Goal: Task Accomplishment & Management: Use online tool/utility

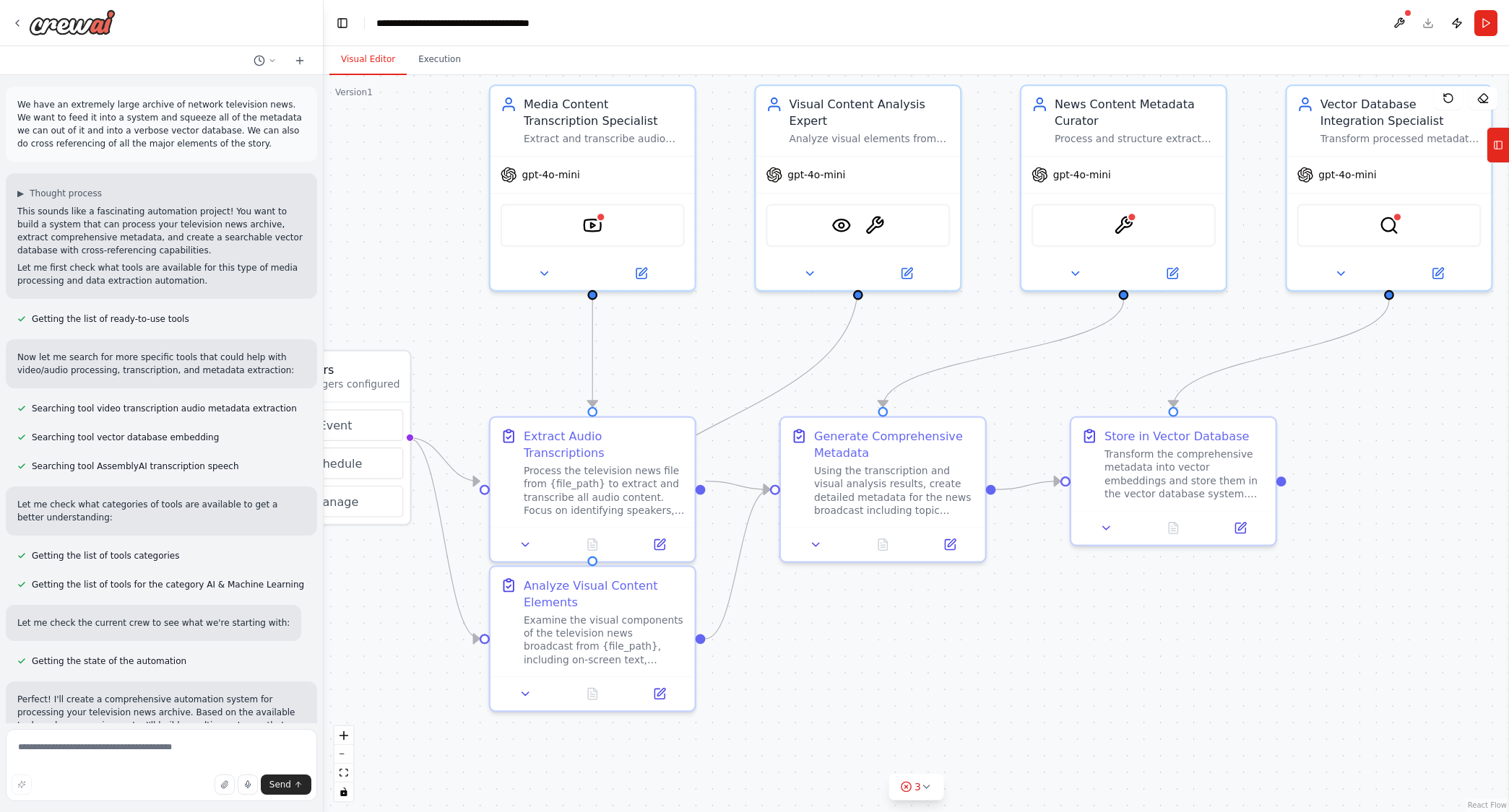
scroll to position [1215, 0]
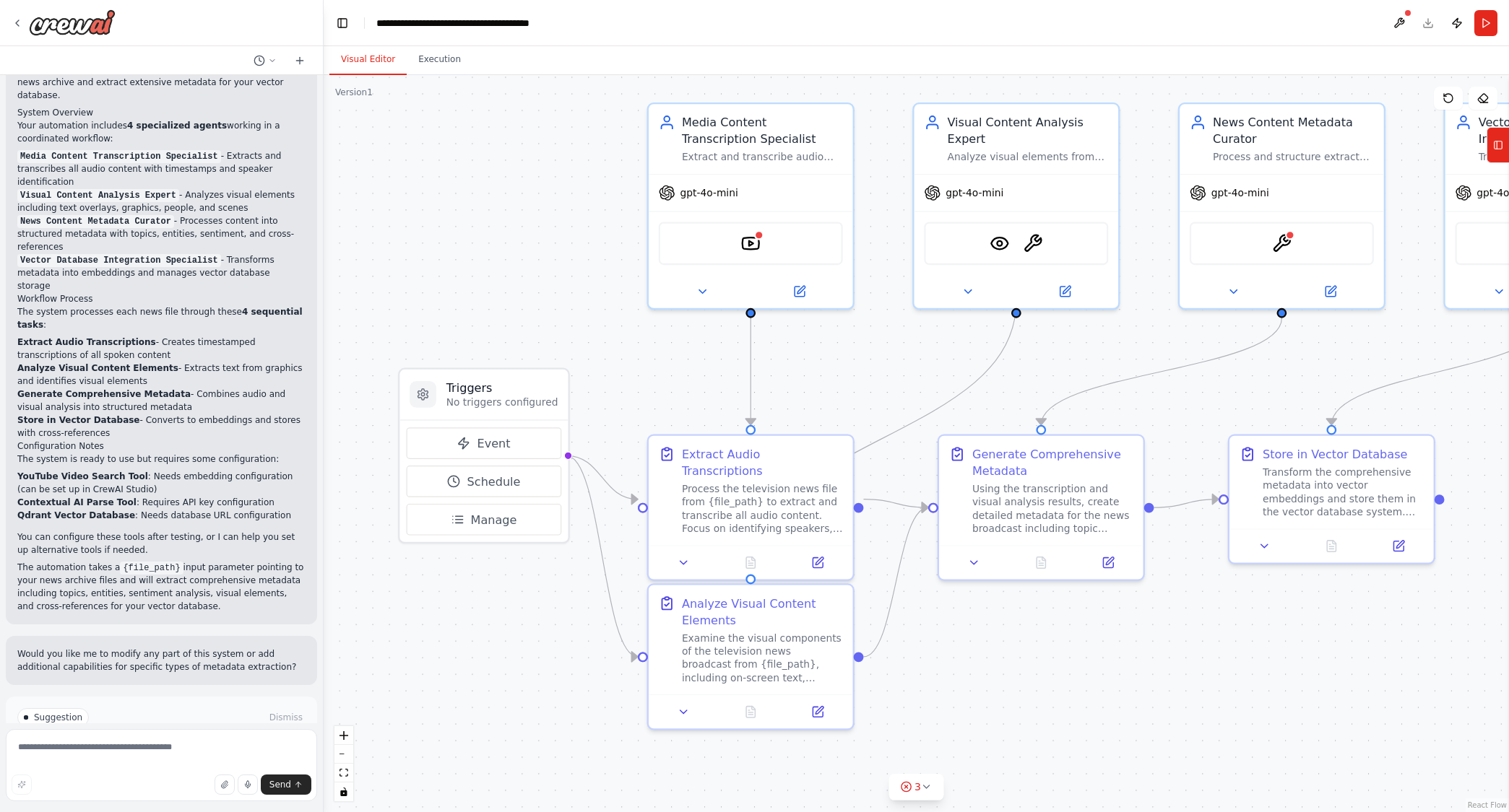
drag, startPoint x: 448, startPoint y: 719, endPoint x: 594, endPoint y: 736, distance: 147.0
click at [594, 736] on div ".deletable-edge-delete-btn { width: 20px; height: 20px; border: 0px solid #ffff…" at bounding box center [916, 443] width 1185 height 737
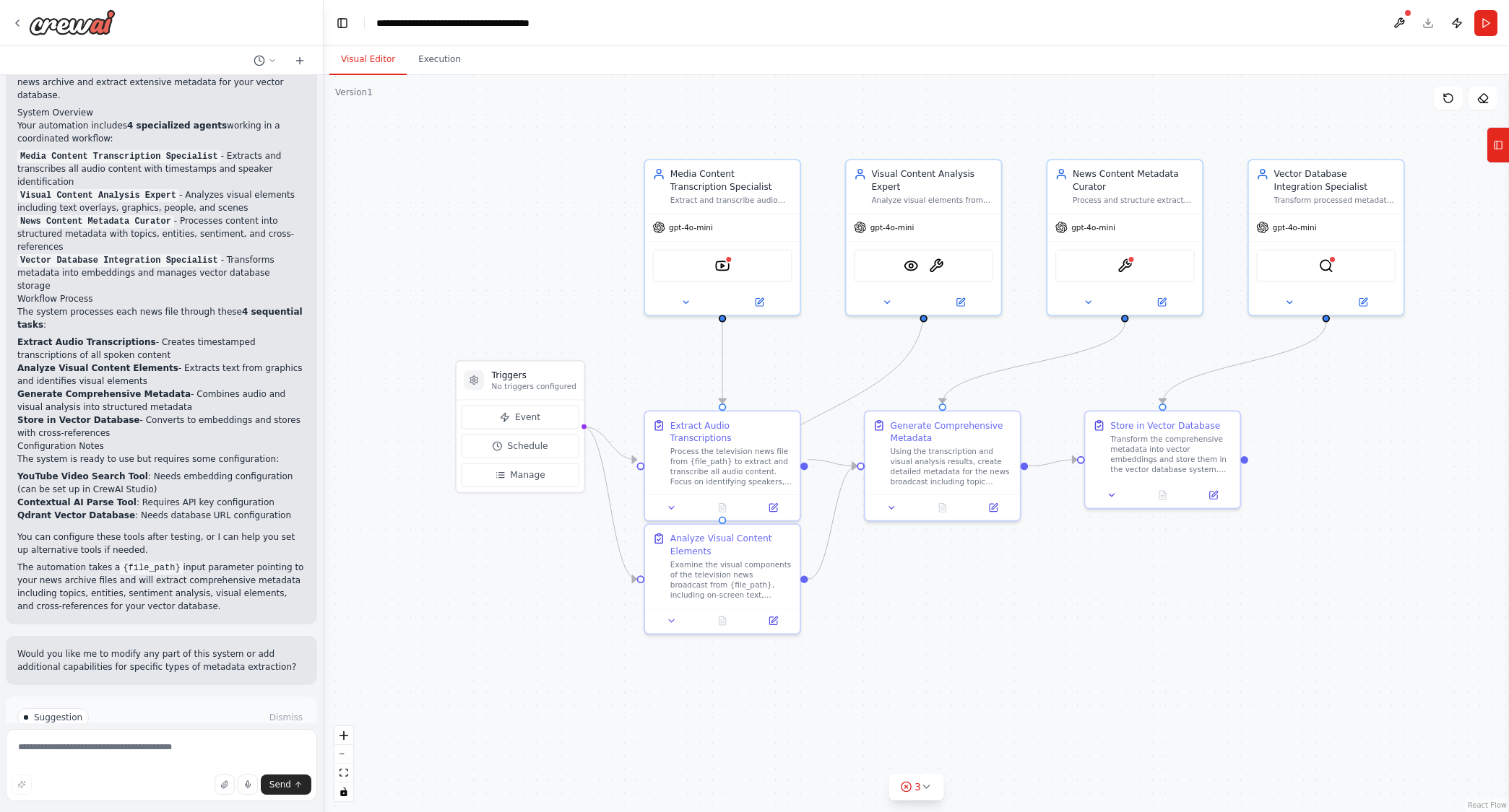
drag, startPoint x: 779, startPoint y: 763, endPoint x: 800, endPoint y: 666, distance: 99.2
click at [800, 666] on div ".deletable-edge-delete-btn { width: 20px; height: 20px; border: 0px solid #ffff…" at bounding box center [916, 443] width 1185 height 737
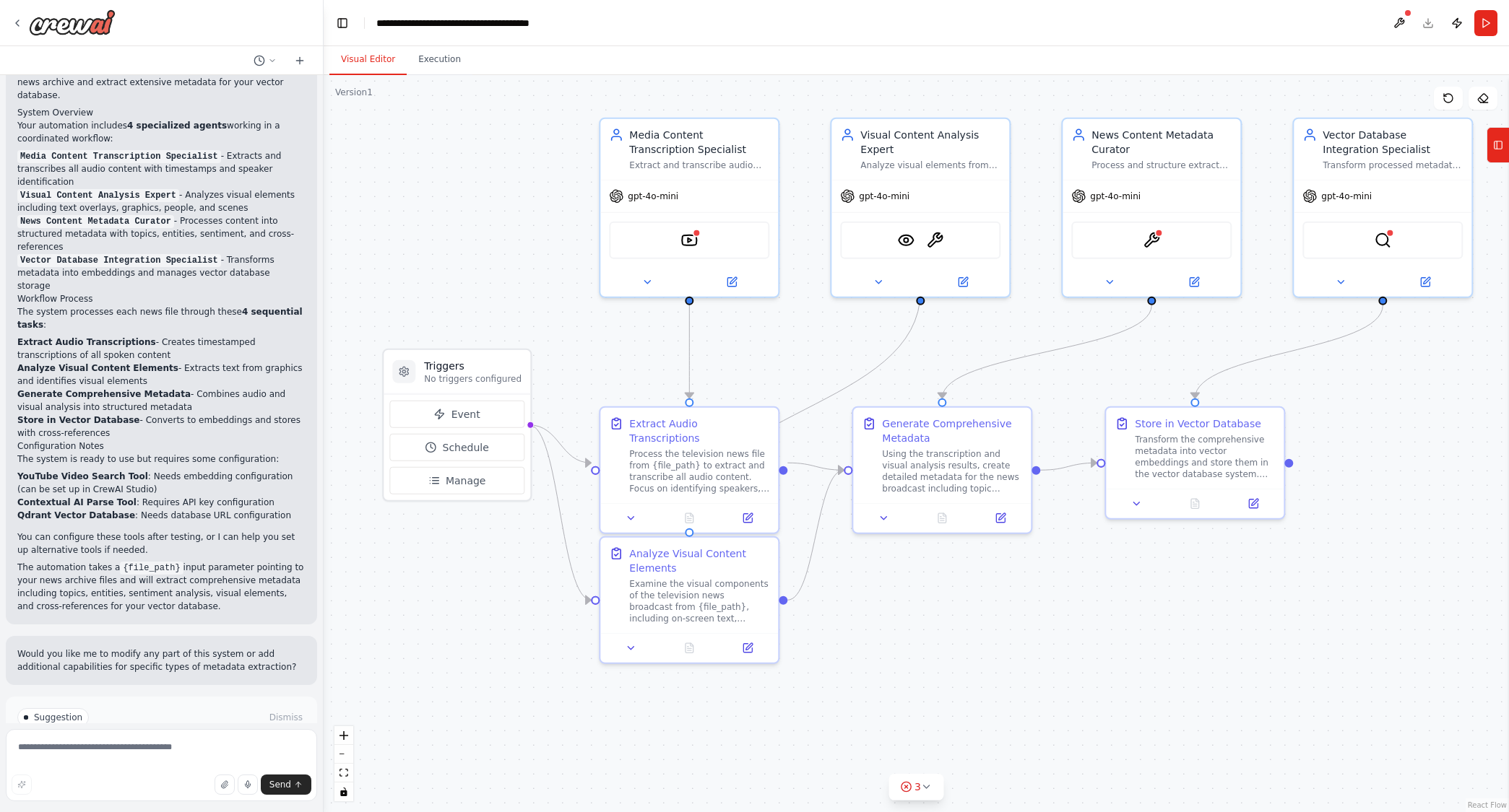
drag, startPoint x: 875, startPoint y: 669, endPoint x: 853, endPoint y: 702, distance: 39.7
click at [853, 702] on div ".deletable-edge-delete-btn { width: 20px; height: 20px; border: 0px solid #ffff…" at bounding box center [916, 443] width 1185 height 737
click at [658, 201] on div "gpt-4o-mini" at bounding box center [689, 193] width 177 height 32
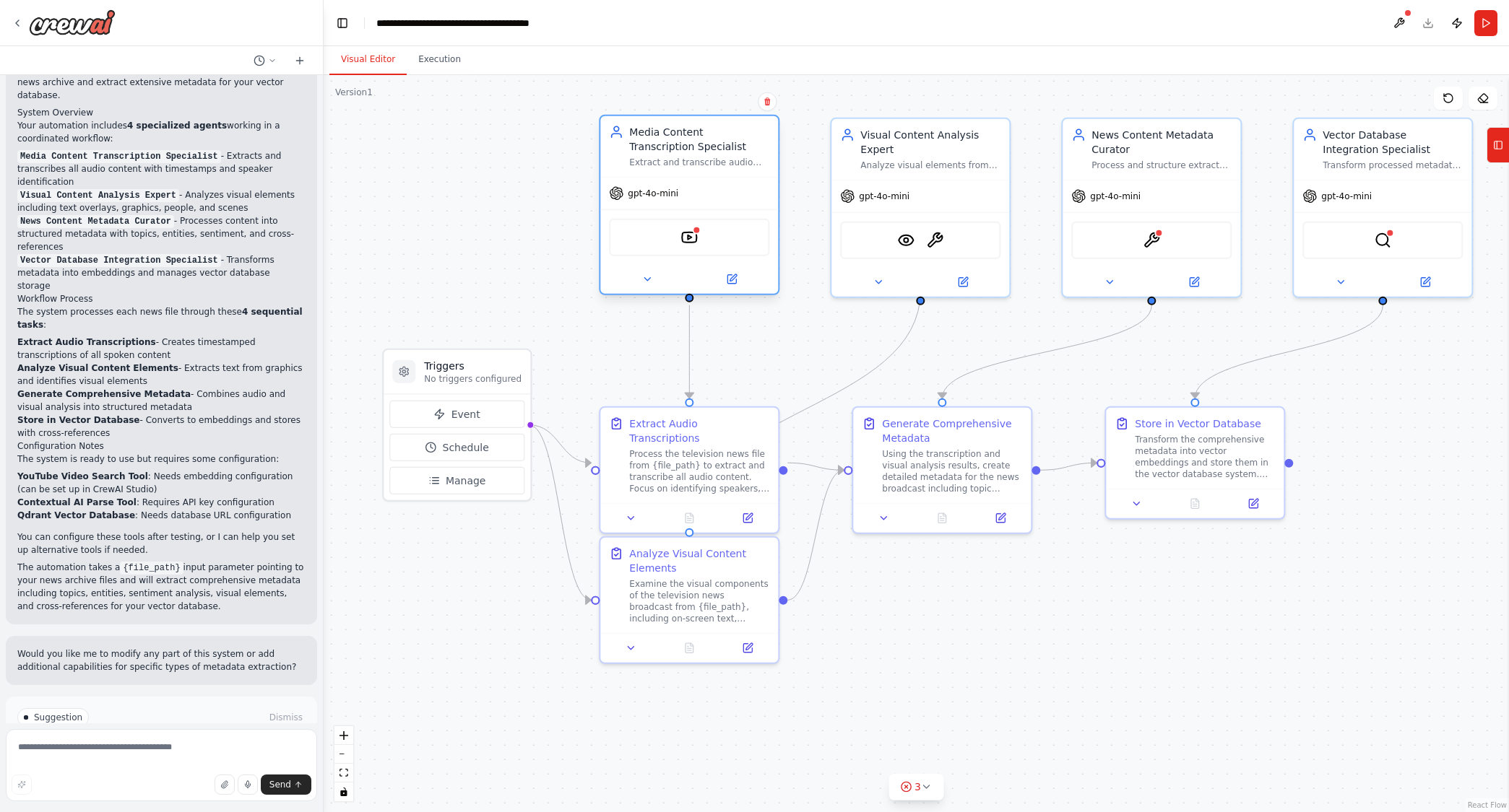
click at [675, 176] on div "gpt-4o-mini YoutubeVideoSearchTool" at bounding box center [689, 235] width 177 height 117
click at [731, 274] on icon at bounding box center [731, 279] width 11 height 11
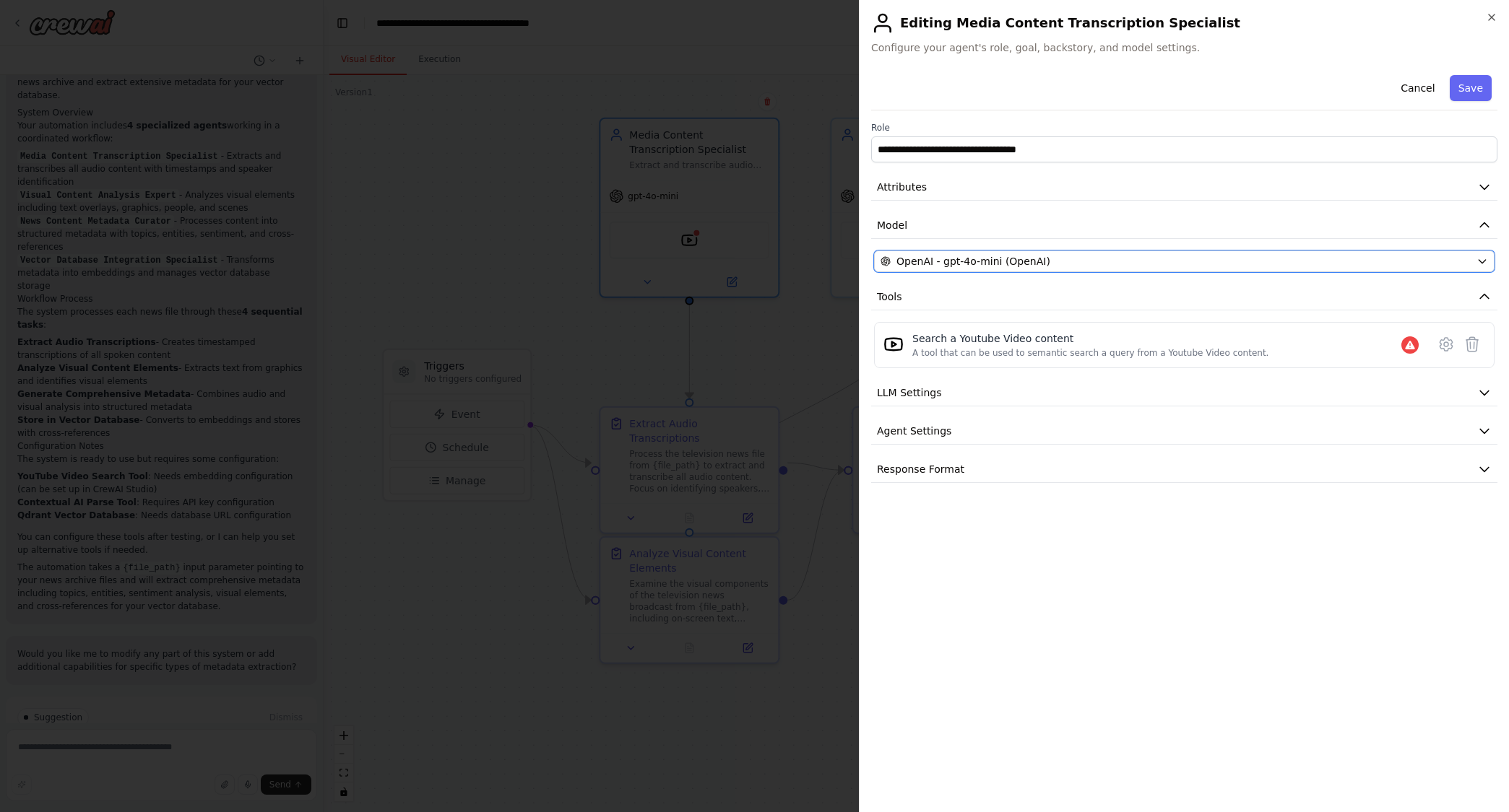
click at [996, 256] on span "OpenAI - gpt-4o-mini (OpenAI)" at bounding box center [972, 261] width 154 height 15
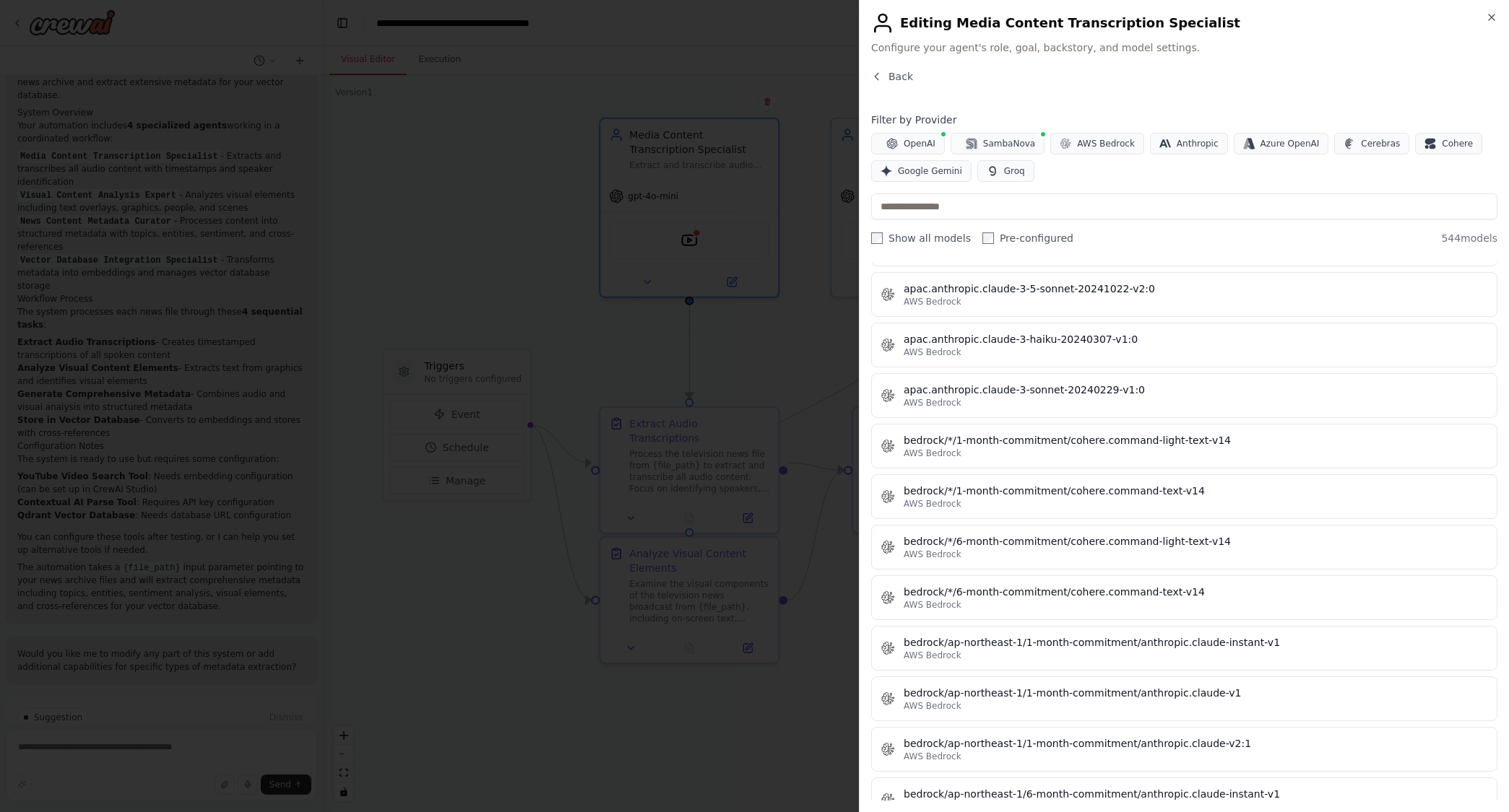
scroll to position [2310, 0]
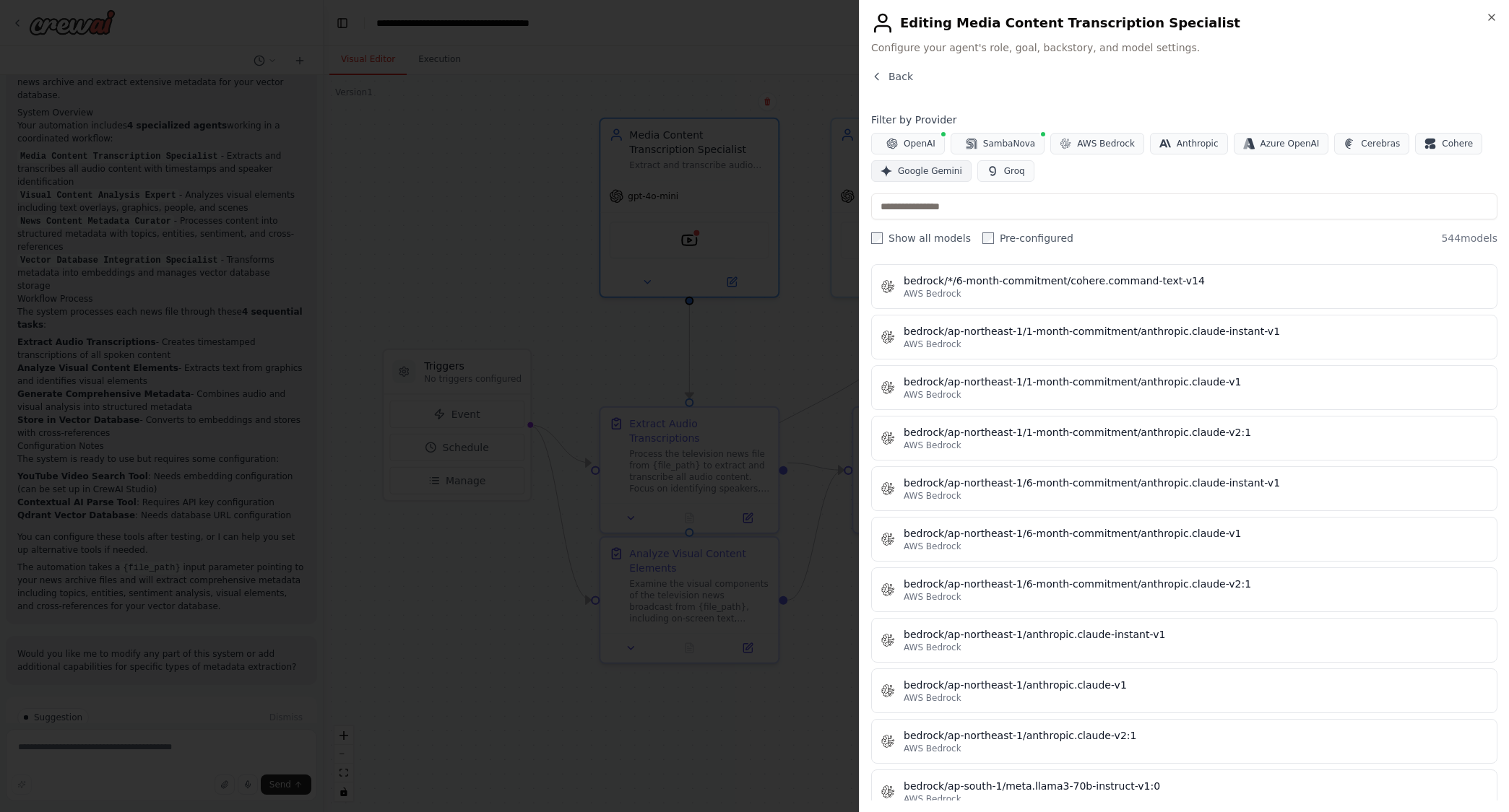
click at [913, 168] on span "Google Gemini" at bounding box center [930, 170] width 64 height 11
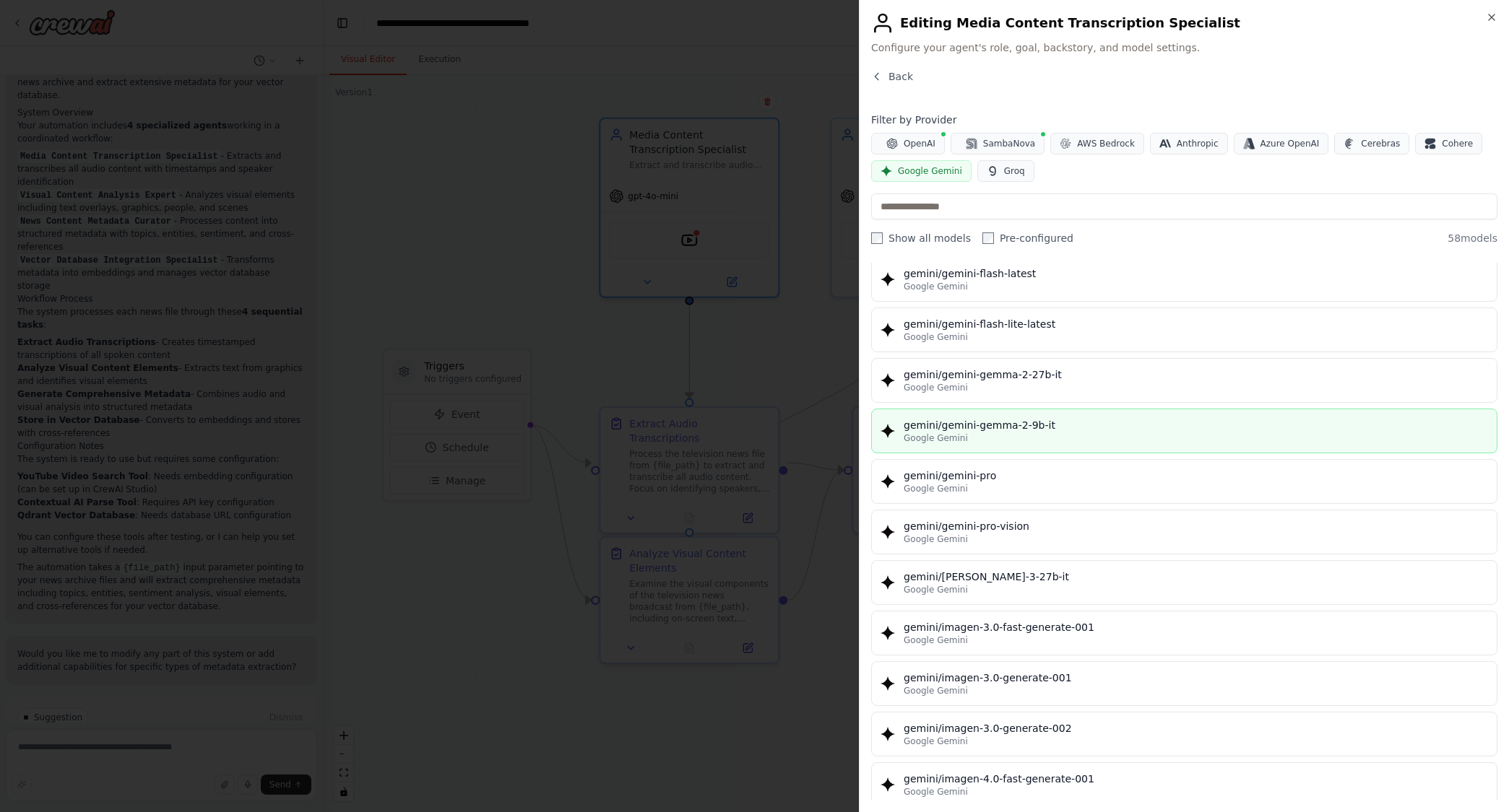
scroll to position [2084, 0]
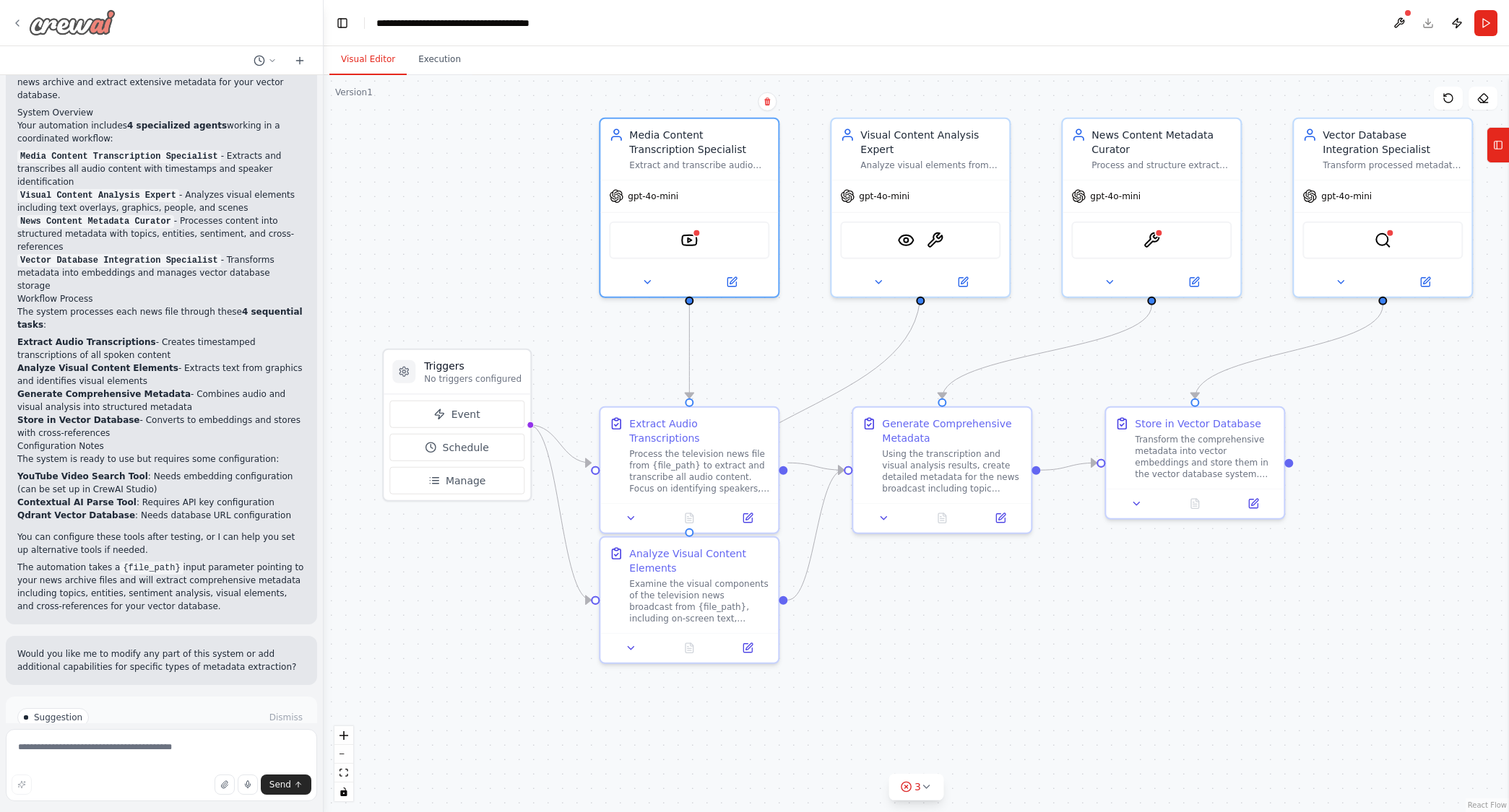
drag, startPoint x: 98, startPoint y: 21, endPoint x: 63, endPoint y: 23, distance: 35.1
click at [63, 23] on img at bounding box center [72, 23] width 87 height 26
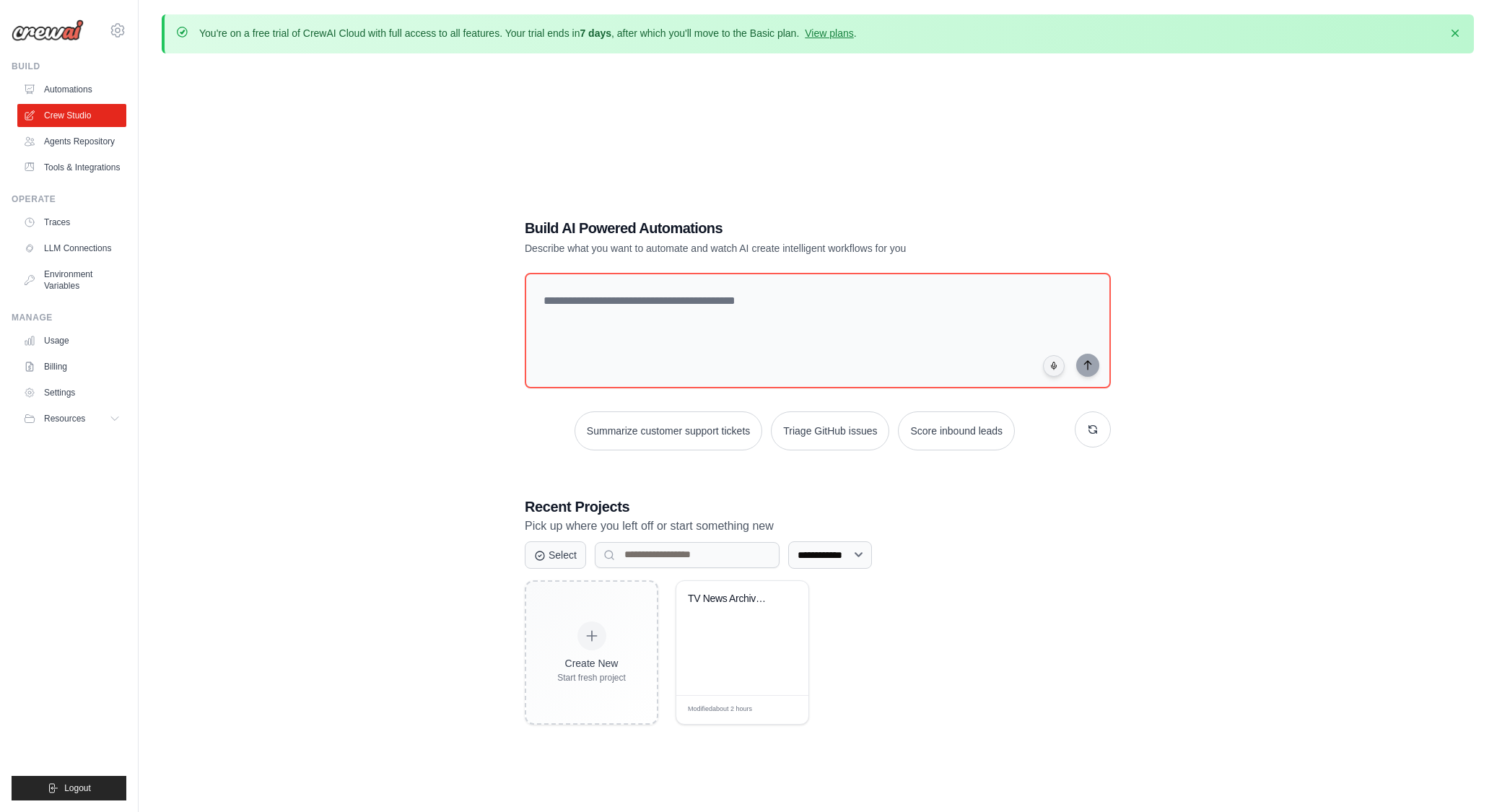
click at [44, 31] on img at bounding box center [47, 30] width 72 height 22
click at [834, 27] on p "You're on a free trial of CrewAI Cloud with full access to all features. Your t…" at bounding box center [528, 33] width 657 height 15
click at [835, 32] on link "View plans" at bounding box center [829, 33] width 49 height 11
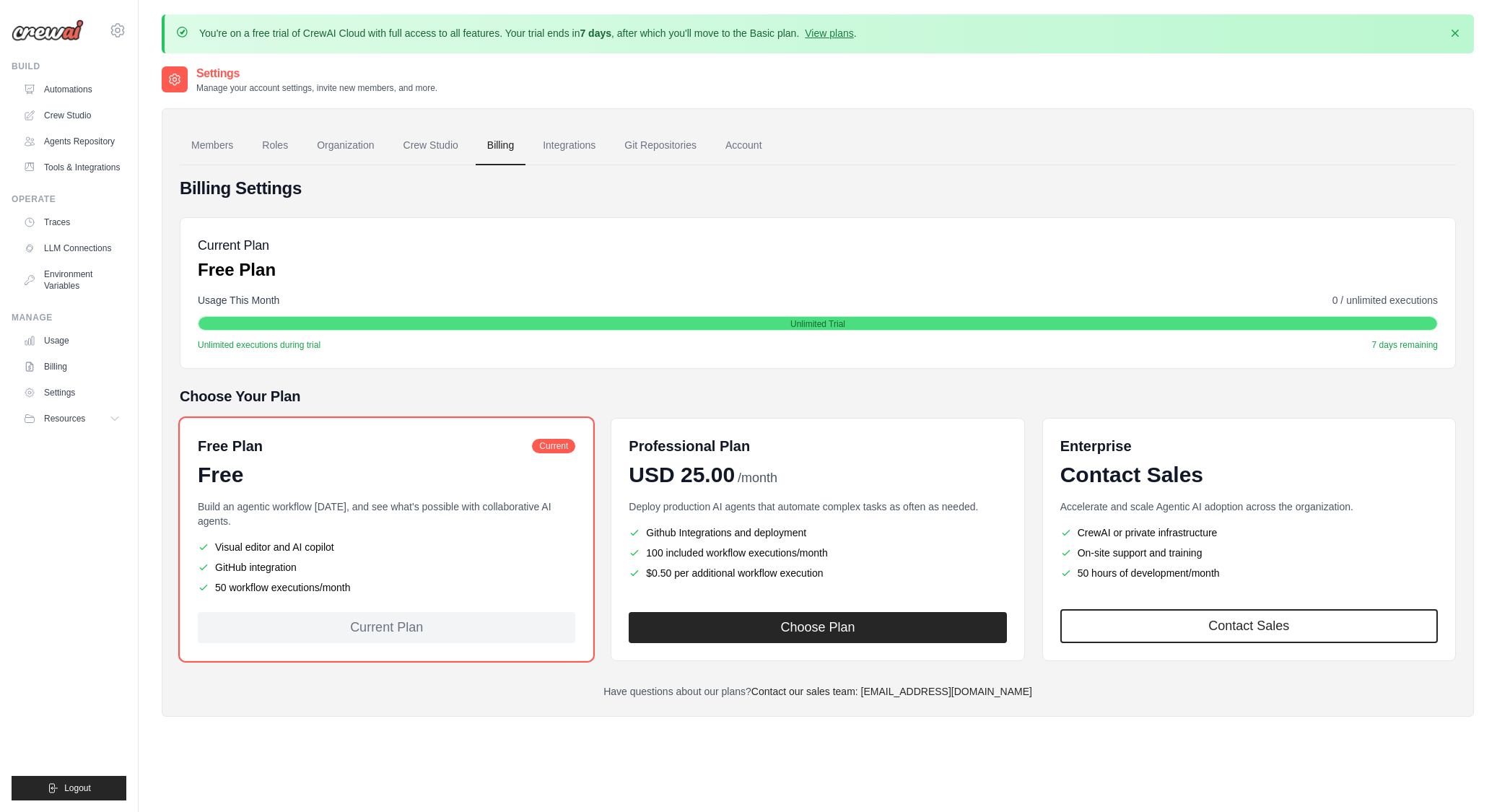
click at [55, 28] on img at bounding box center [47, 30] width 72 height 22
click at [79, 85] on link "Automations" at bounding box center [73, 90] width 109 height 23
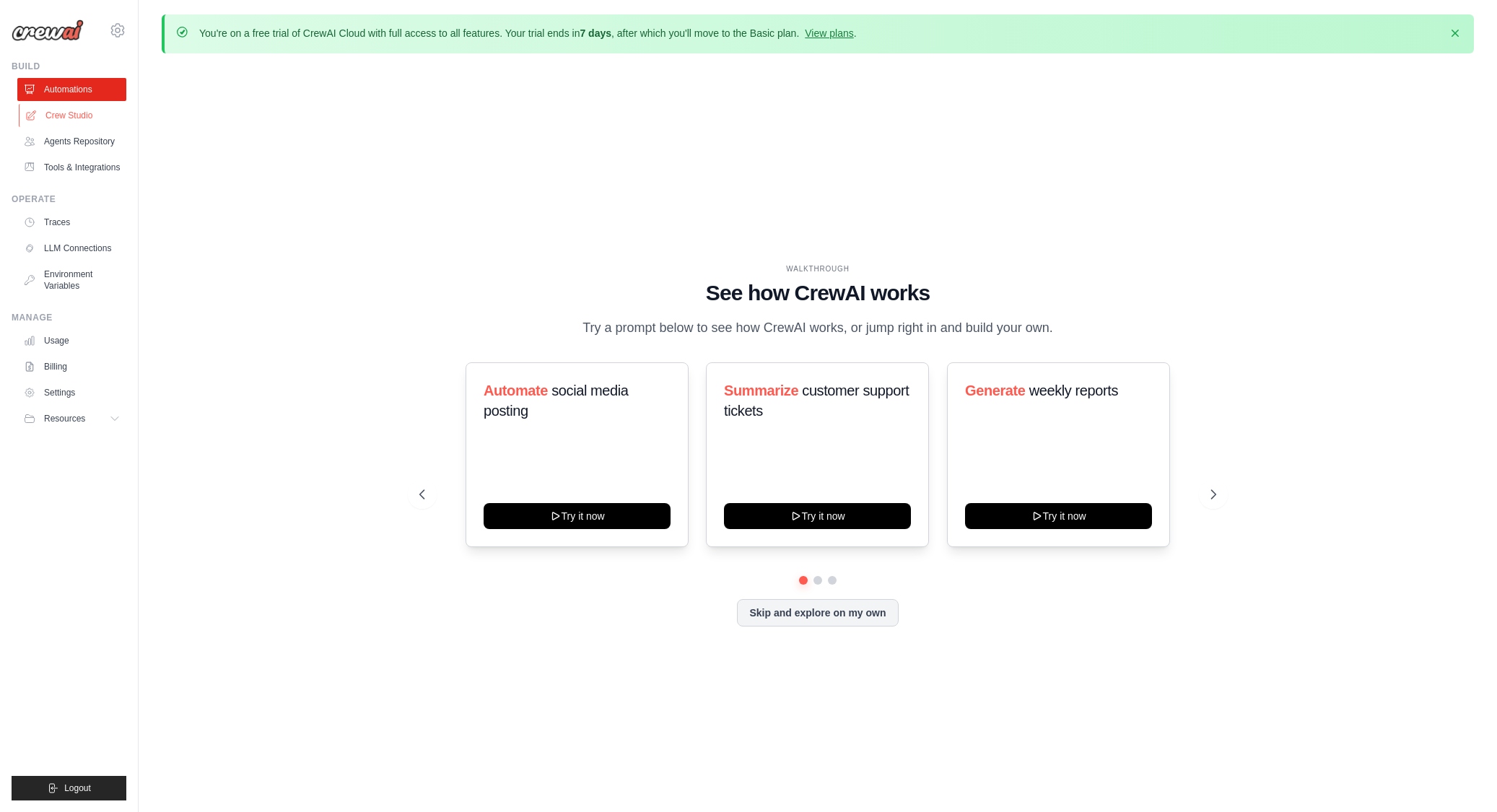
click at [77, 118] on link "Crew Studio" at bounding box center [73, 116] width 109 height 23
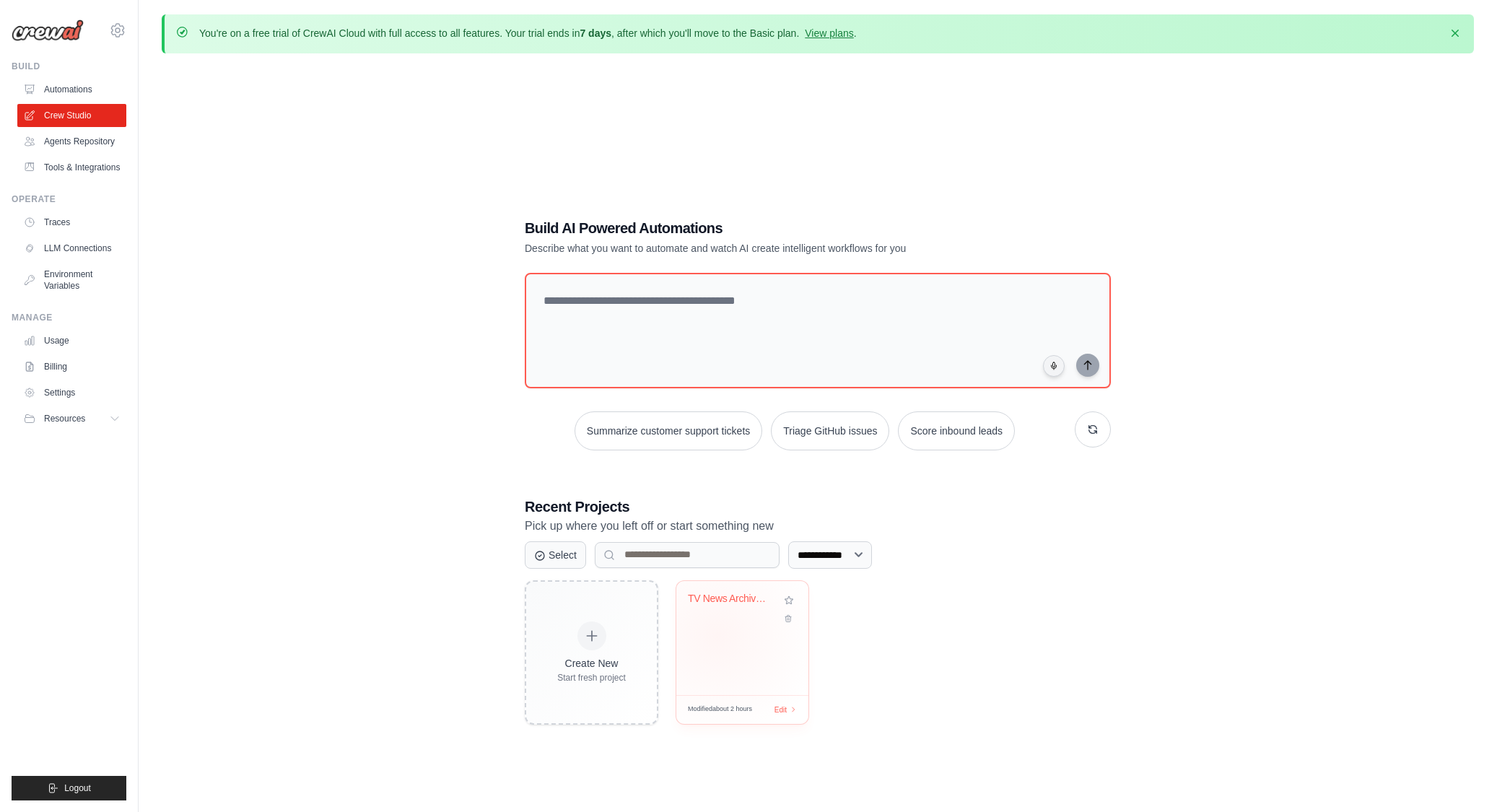
click at [730, 638] on div "TV News Archive Metadata Extraction..." at bounding box center [742, 637] width 132 height 114
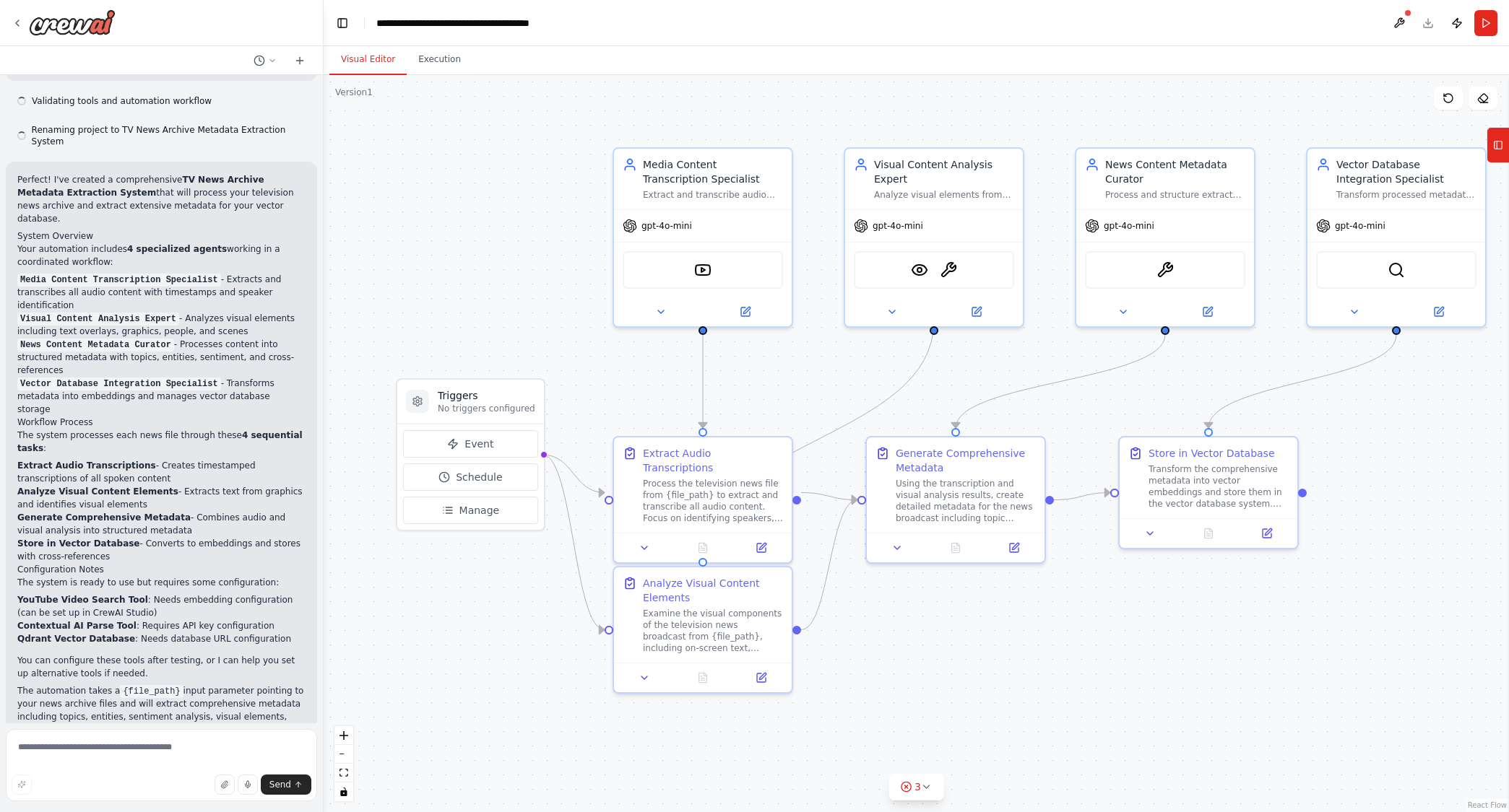
scroll to position [1098, 0]
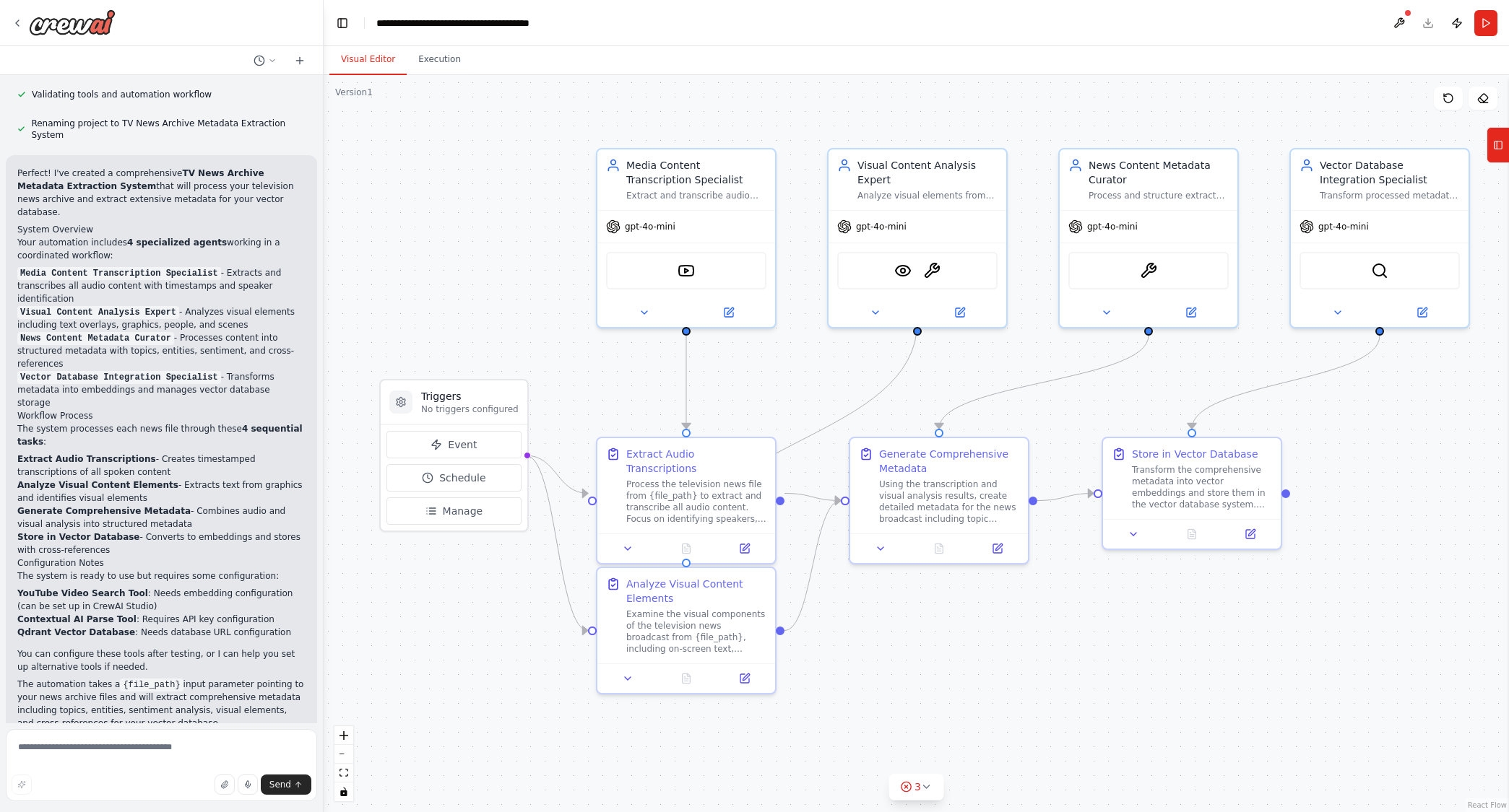
drag, startPoint x: 1352, startPoint y: 423, endPoint x: 1330, endPoint y: 411, distance: 25.1
click at [1330, 411] on div ".deletable-edge-delete-btn { width: 20px; height: 20px; border: 0px solid #ffff…" at bounding box center [916, 443] width 1185 height 737
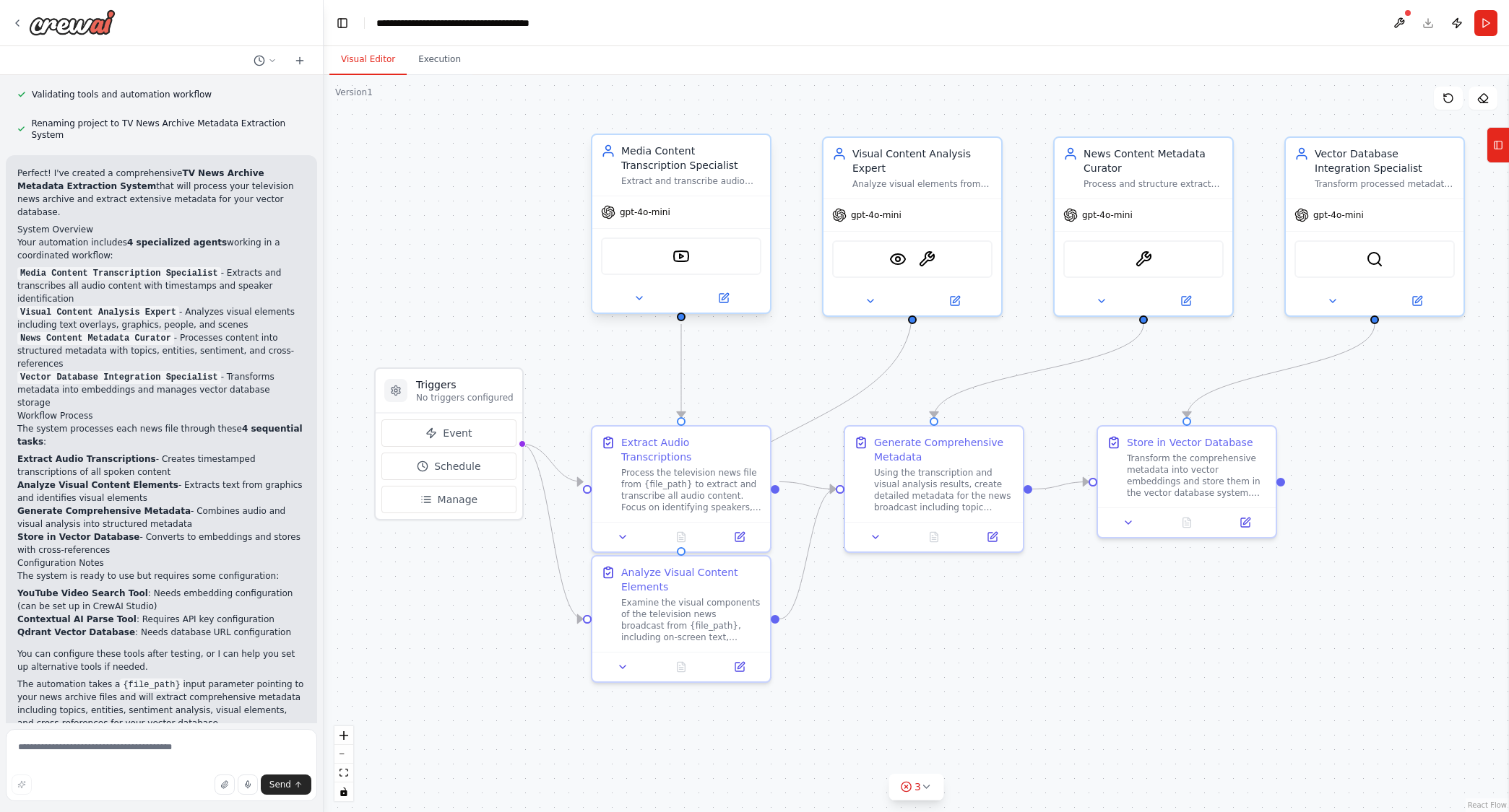
click at [658, 210] on span "gpt-4o-mini" at bounding box center [644, 211] width 50 height 11
click at [727, 303] on icon at bounding box center [723, 297] width 11 height 11
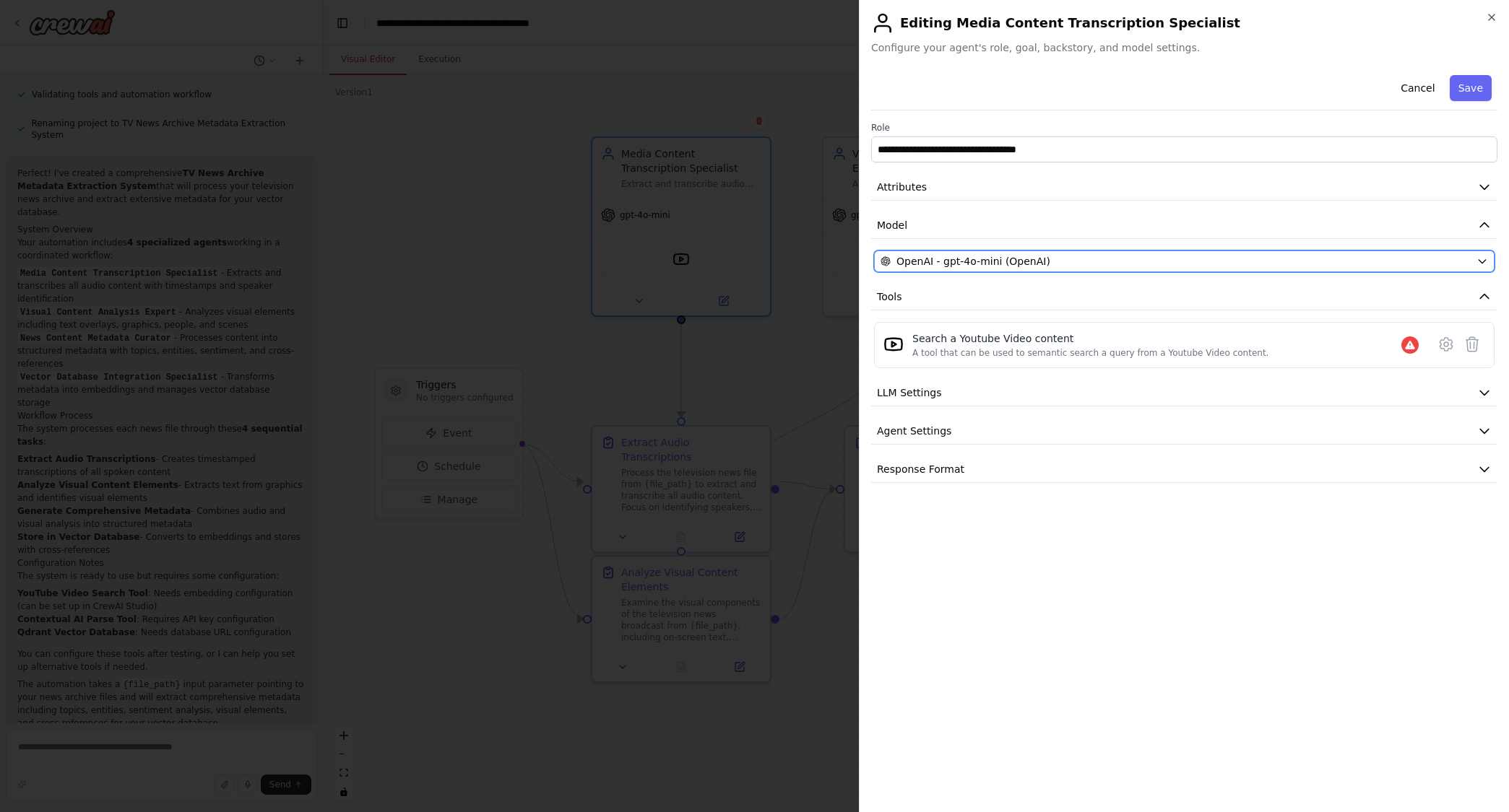
click at [1143, 256] on div "OpenAI - gpt-4o-mini (OpenAI)" at bounding box center [1175, 261] width 590 height 15
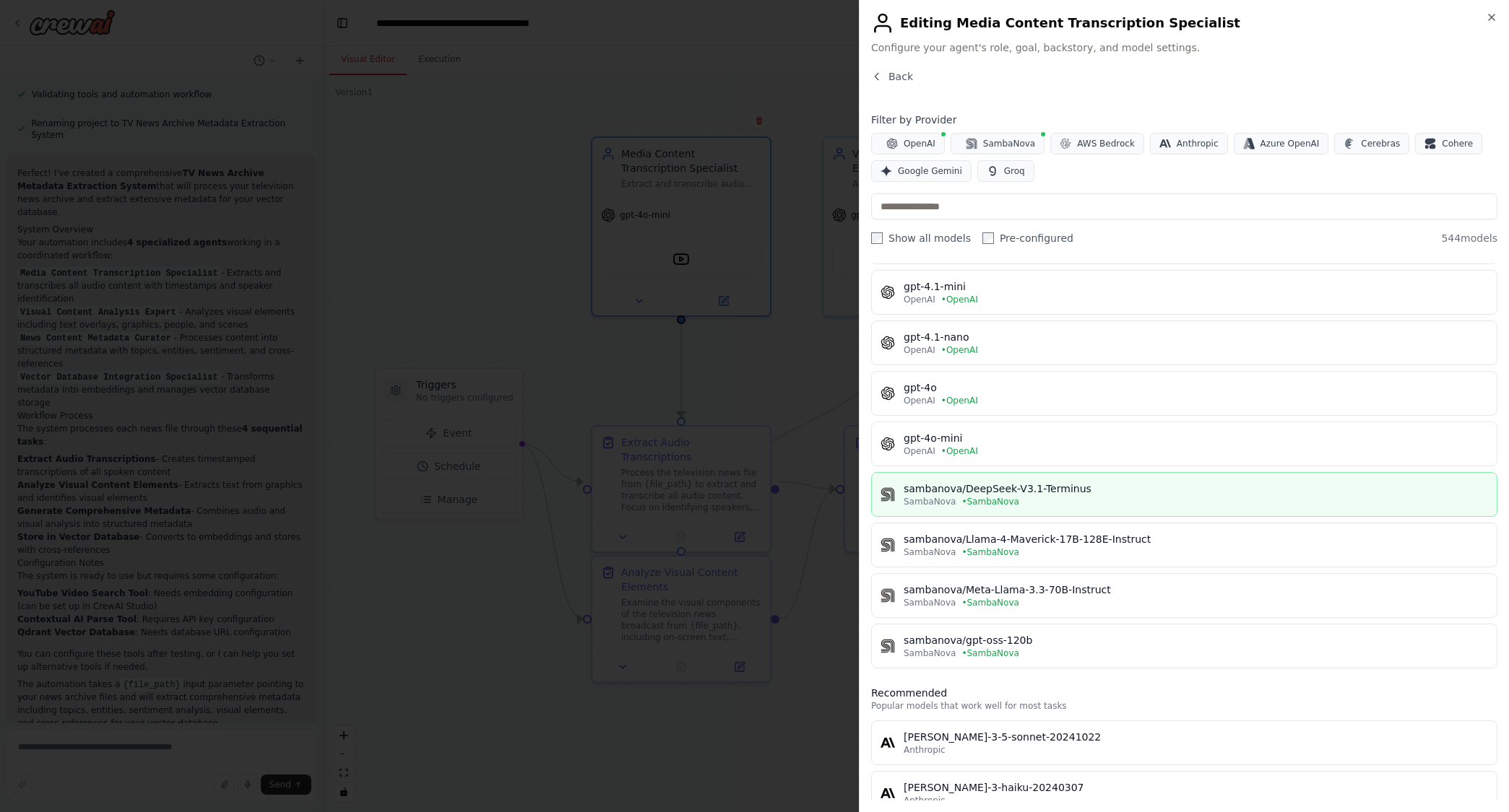
scroll to position [361, 0]
